Goal: Check status: Check status

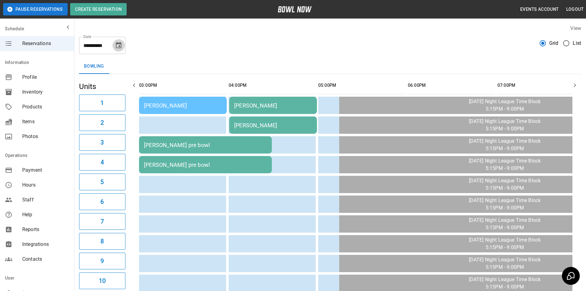
click at [120, 44] on icon "Choose date, selected date is Oct 2, 2025" at bounding box center [119, 45] width 6 height 6
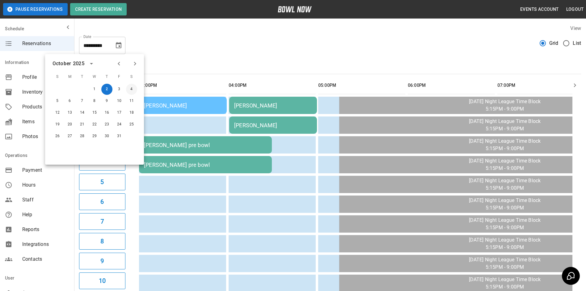
click at [129, 90] on button "4" at bounding box center [131, 89] width 11 height 11
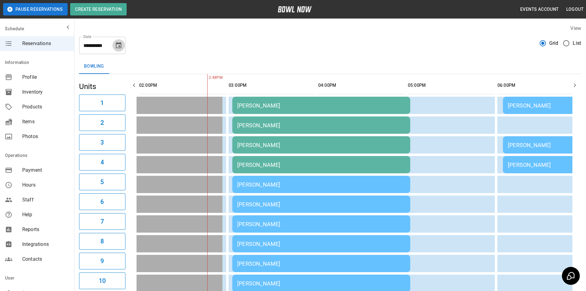
click at [118, 46] on icon "Choose date, selected date is Oct 4, 2025" at bounding box center [118, 45] width 7 height 7
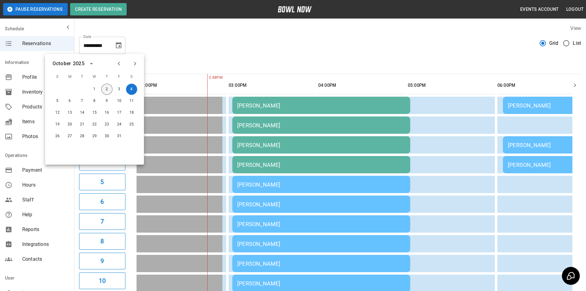
click at [105, 90] on button "2" at bounding box center [106, 89] width 11 height 11
type input "**********"
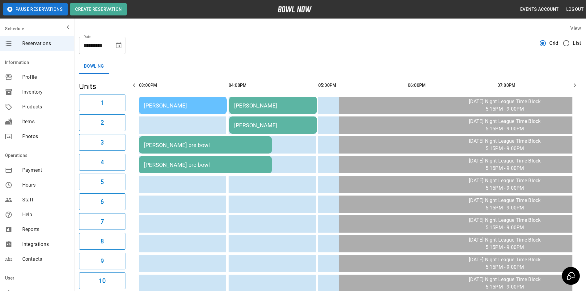
click at [195, 107] on div "[PERSON_NAME]" at bounding box center [183, 105] width 78 height 6
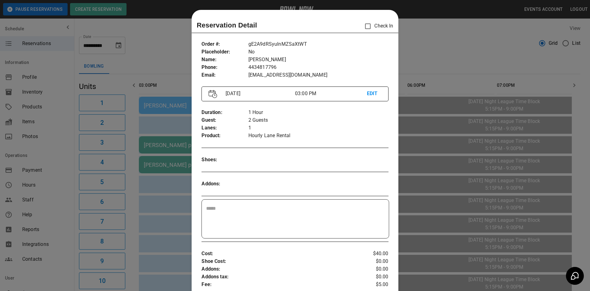
scroll to position [10, 0]
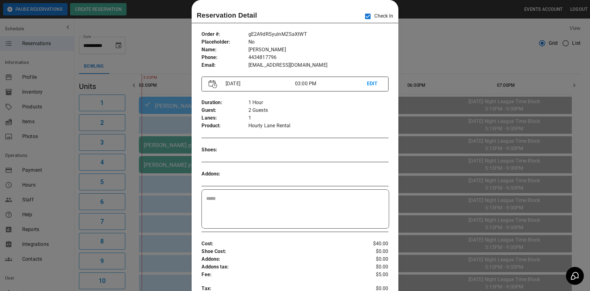
click at [165, 199] on div at bounding box center [295, 145] width 590 height 291
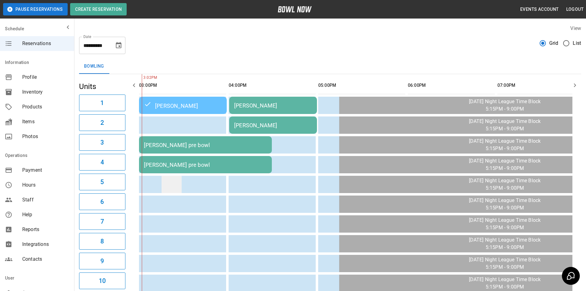
click at [176, 180] on td "sticky table" at bounding box center [171, 184] width 20 height 17
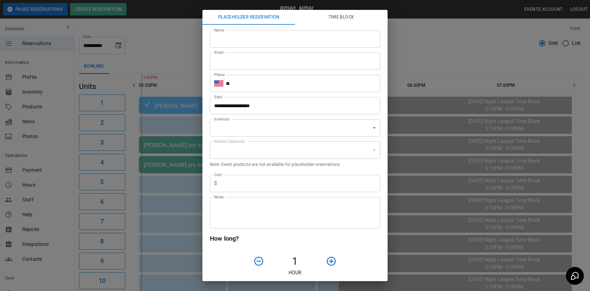
click at [176, 165] on div "**********" at bounding box center [295, 145] width 590 height 291
type input "**********"
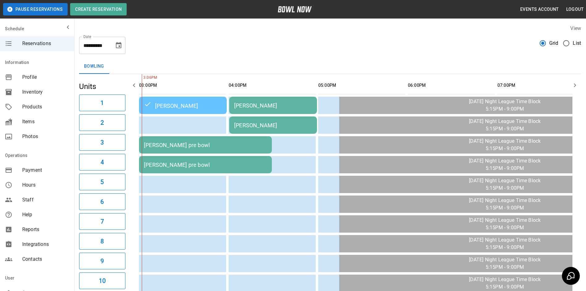
click at [224, 163] on div "[PERSON_NAME] pre bowl" at bounding box center [205, 164] width 123 height 6
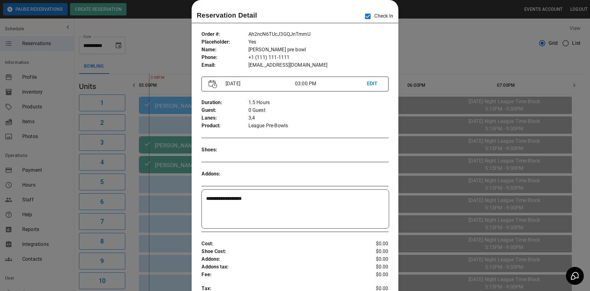
click at [450, 46] on div at bounding box center [295, 145] width 590 height 291
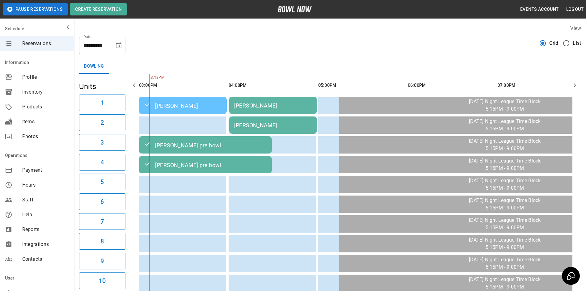
click at [214, 162] on div "[PERSON_NAME] pre bowl" at bounding box center [205, 164] width 123 height 7
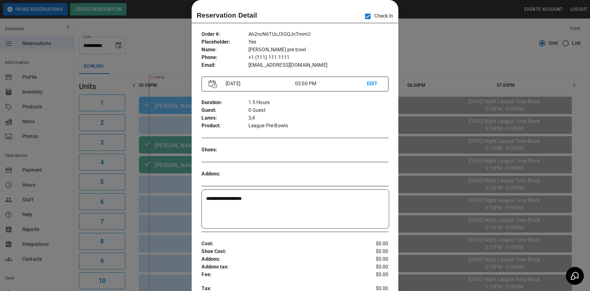
click at [192, 224] on div "**********" at bounding box center [295, 223] width 207 height 395
click at [179, 216] on div at bounding box center [295, 145] width 590 height 291
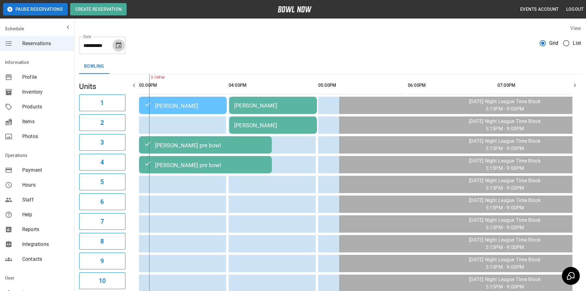
click at [117, 45] on icon "Choose date, selected date is Oct 2, 2025" at bounding box center [118, 45] width 7 height 7
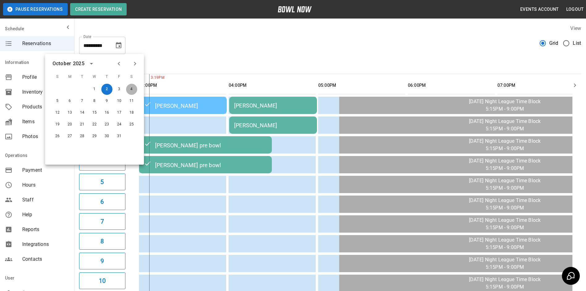
click at [127, 89] on button "4" at bounding box center [131, 89] width 11 height 11
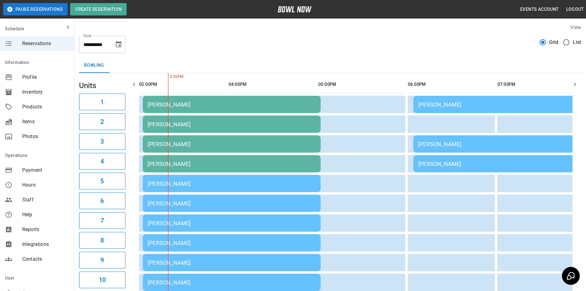
scroll to position [0, 0]
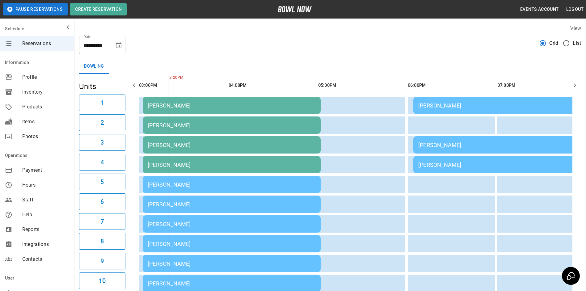
click at [135, 85] on icon "button" at bounding box center [133, 85] width 7 height 7
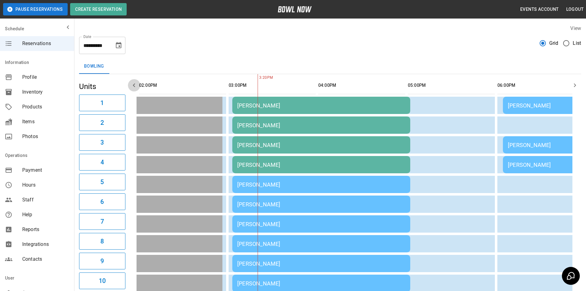
click at [135, 85] on icon "button" at bounding box center [133, 85] width 7 height 7
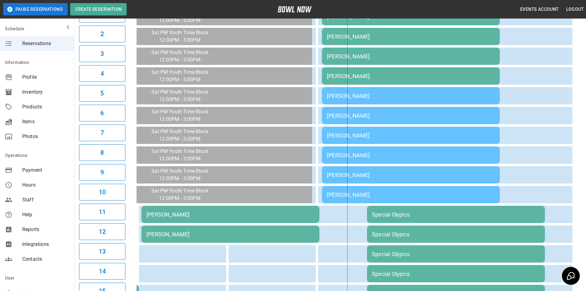
scroll to position [31, 0]
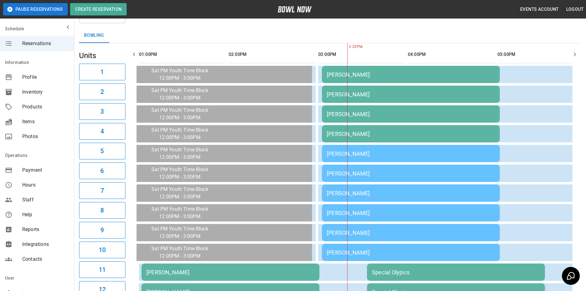
click at [134, 55] on icon "button" at bounding box center [134, 54] width 2 height 4
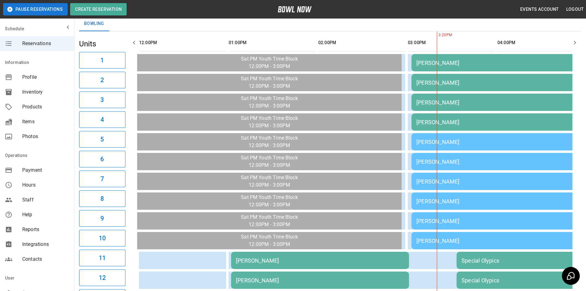
scroll to position [36, 0]
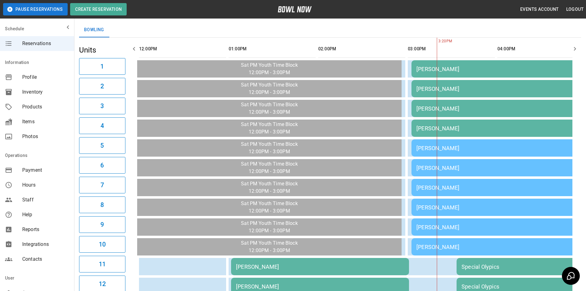
click at [134, 50] on icon "button" at bounding box center [134, 49] width 2 height 4
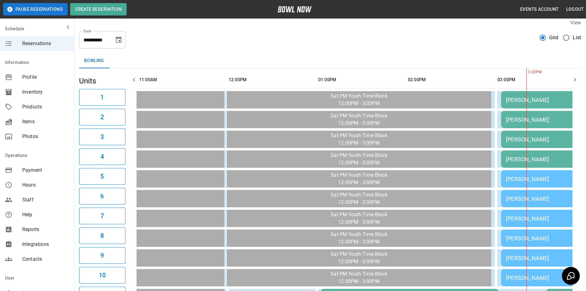
scroll to position [0, 0]
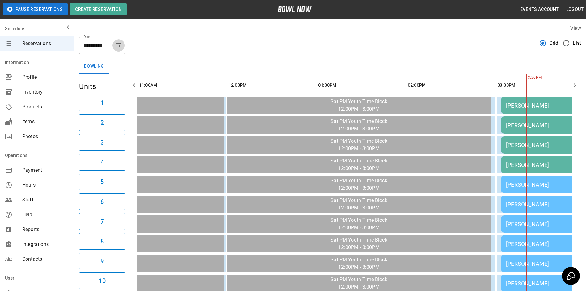
click at [118, 45] on icon "Choose date, selected date is Oct 4, 2025" at bounding box center [118, 45] width 7 height 7
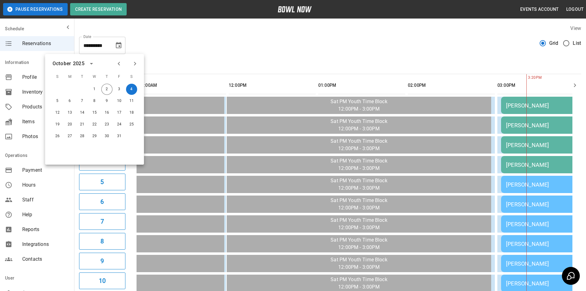
click at [112, 93] on div "2" at bounding box center [107, 89] width 12 height 11
click at [108, 86] on button "2" at bounding box center [106, 89] width 11 height 11
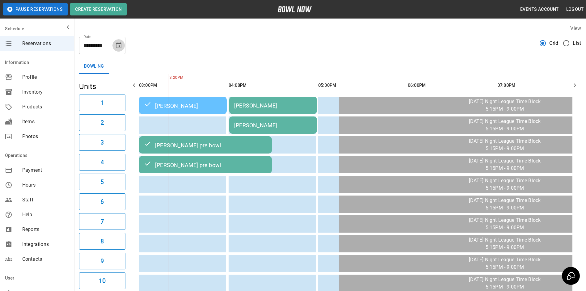
click at [118, 43] on button "Choose date, selected date is Oct 2, 2025" at bounding box center [118, 45] width 12 height 12
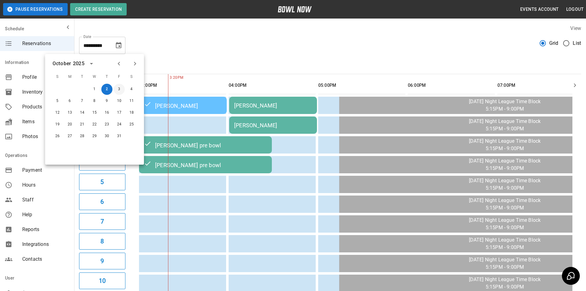
click at [117, 89] on button "3" at bounding box center [119, 89] width 11 height 11
click at [131, 86] on button "4" at bounding box center [131, 89] width 11 height 11
click at [118, 49] on button "Choose date, selected date is Oct 2, 2025" at bounding box center [118, 45] width 12 height 12
click at [120, 43] on icon "Choose date, selected date is Oct 2, 2025" at bounding box center [119, 45] width 6 height 6
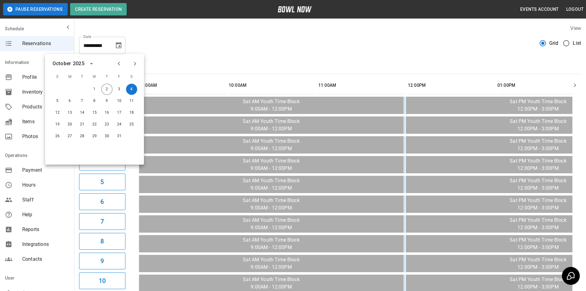
scroll to position [0, 537]
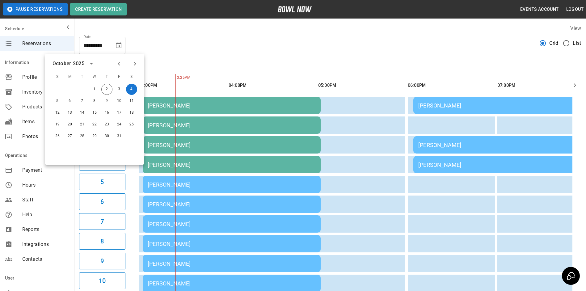
click at [286, 52] on div "**********" at bounding box center [330, 43] width 502 height 22
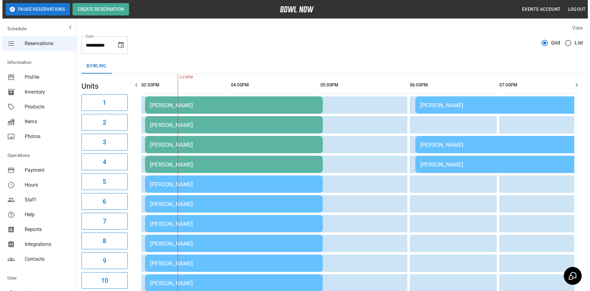
scroll to position [0, 0]
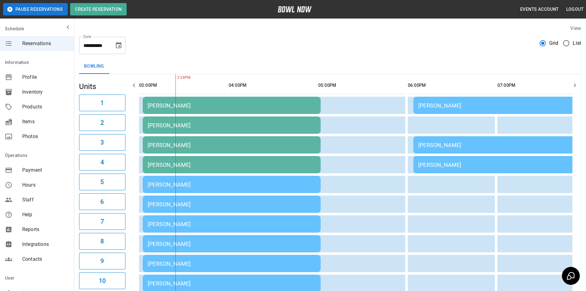
click at [452, 148] on td "[PERSON_NAME]" at bounding box center [502, 144] width 178 height 17
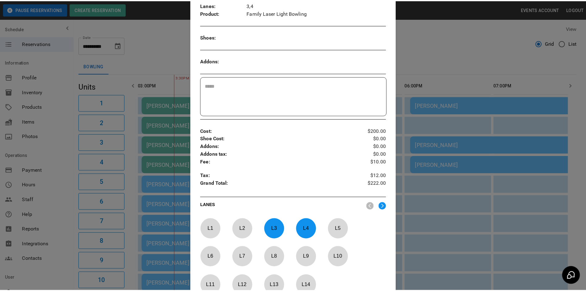
scroll to position [133, 0]
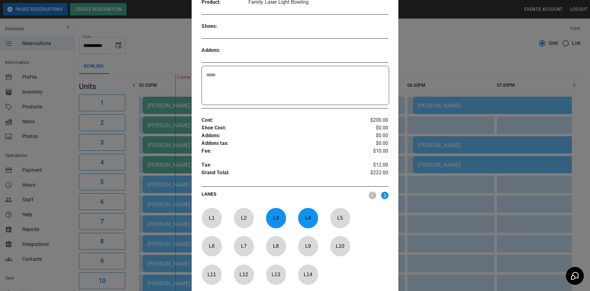
click at [505, 219] on div at bounding box center [295, 145] width 590 height 291
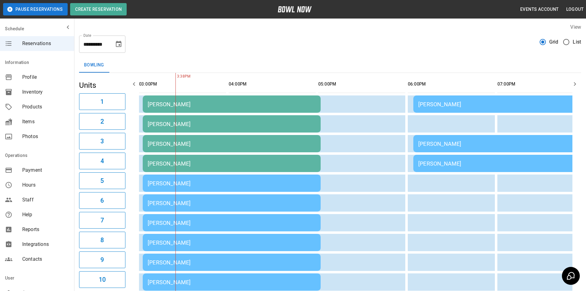
scroll to position [0, 0]
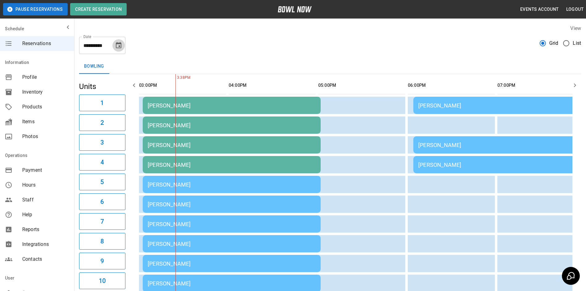
click at [119, 46] on icon "Choose date, selected date is Oct 4, 2025" at bounding box center [119, 45] width 6 height 6
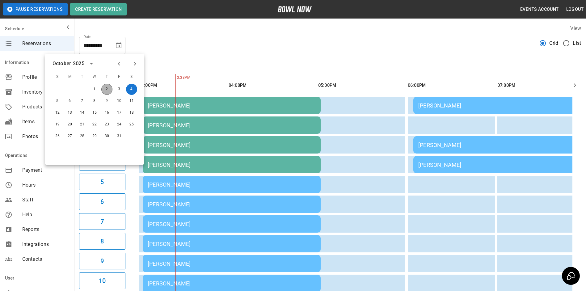
click at [103, 90] on button "2" at bounding box center [106, 89] width 11 height 11
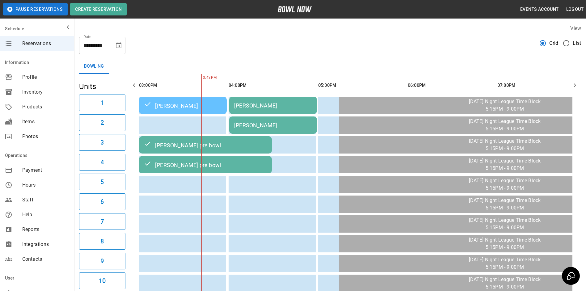
click at [118, 44] on icon "Choose date, selected date is Oct 2, 2025" at bounding box center [119, 45] width 6 height 6
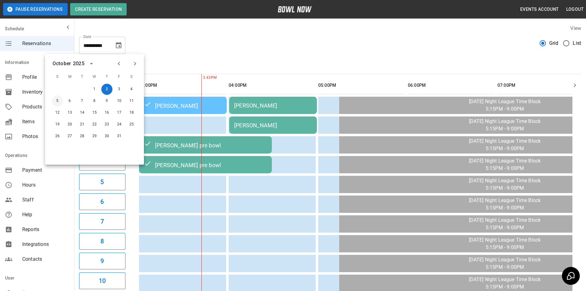
click at [54, 100] on button "5" at bounding box center [57, 100] width 11 height 11
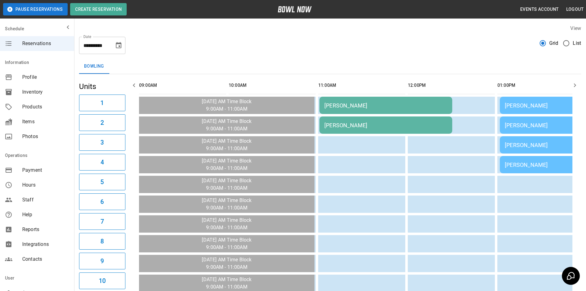
scroll to position [0, 537]
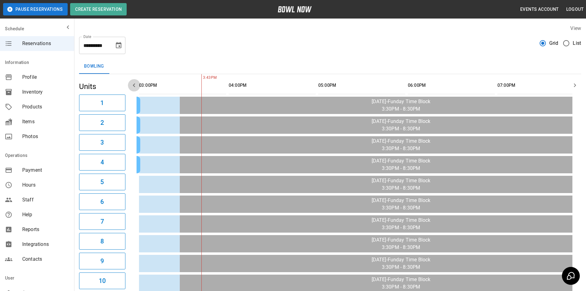
click at [129, 82] on button "button" at bounding box center [134, 85] width 12 height 12
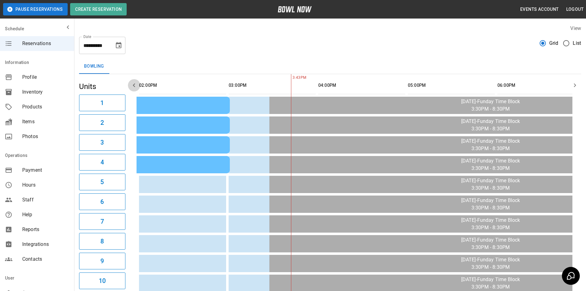
click at [133, 82] on icon "button" at bounding box center [133, 85] width 7 height 7
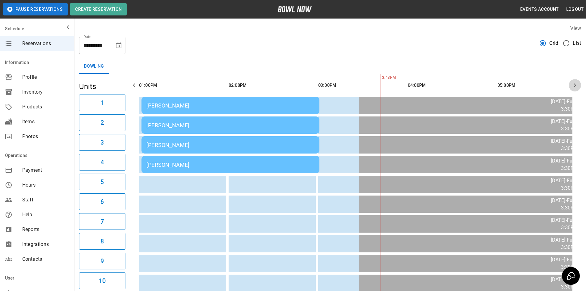
click at [577, 87] on icon "button" at bounding box center [574, 85] width 7 height 7
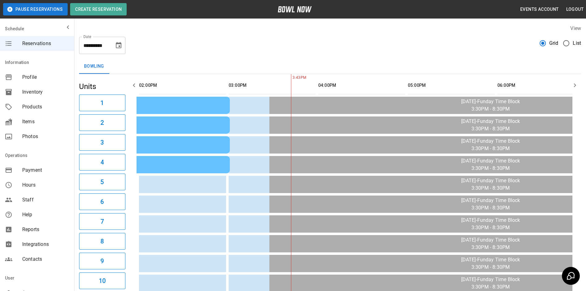
click at [577, 87] on icon "button" at bounding box center [574, 85] width 7 height 7
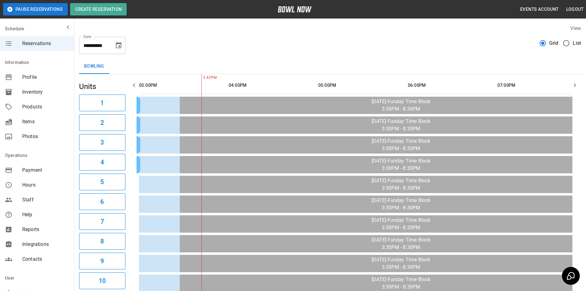
click at [111, 44] on div "**********" at bounding box center [102, 45] width 46 height 17
click at [120, 48] on icon "Choose date, selected date is Oct 5, 2025" at bounding box center [118, 45] width 7 height 7
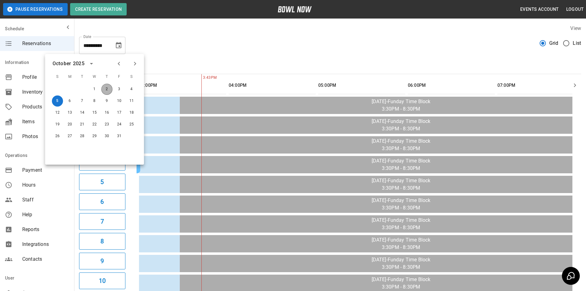
click at [108, 89] on button "2" at bounding box center [106, 89] width 11 height 11
type input "**********"
